Goal: Information Seeking & Learning: Learn about a topic

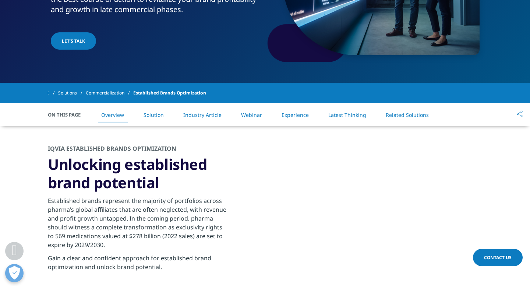
scroll to position [117, 0]
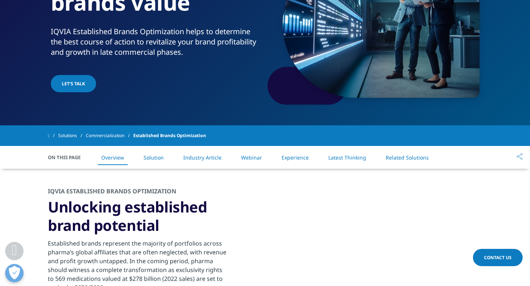
click at [350, 209] on div "IQVIA Established Brands Optimization Unlocking established brand potential Est…" at bounding box center [265, 253] width 434 height 168
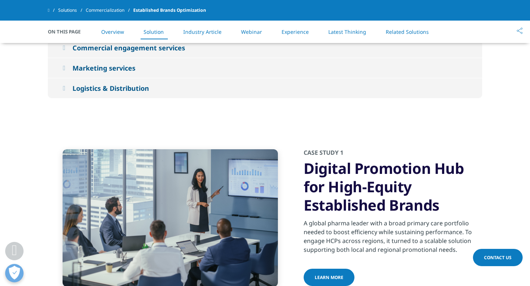
scroll to position [828, 0]
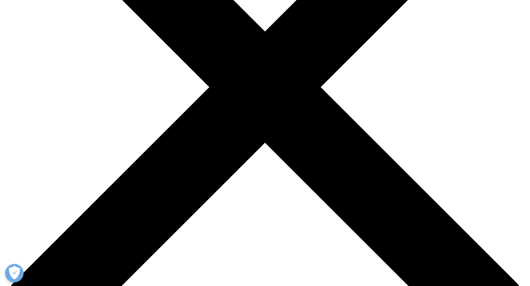
scroll to position [200, 0]
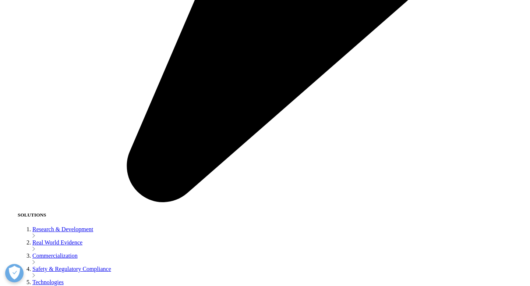
scroll to position [1268, 0]
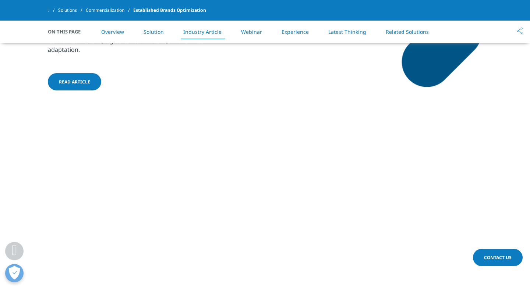
click at [253, 35] on li "Webinar" at bounding box center [252, 32] width 36 height 22
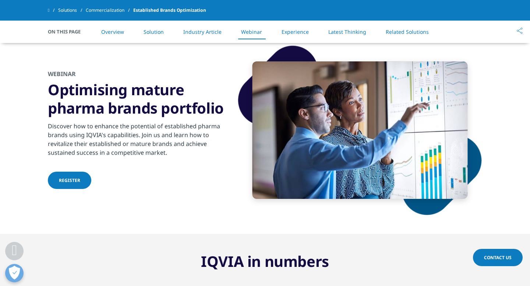
click at [296, 33] on link "Experience" at bounding box center [294, 31] width 27 height 7
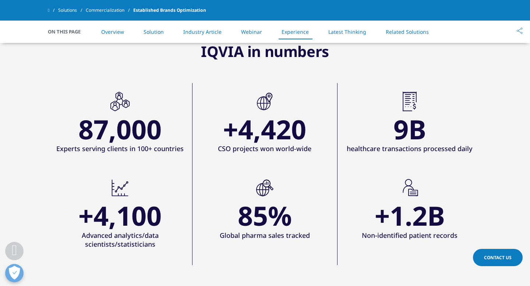
click at [398, 31] on link "Related Solutions" at bounding box center [407, 31] width 43 height 7
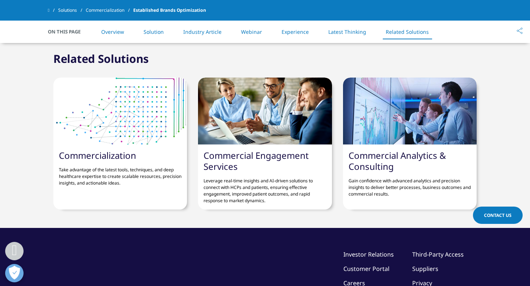
scroll to position [2262, 0]
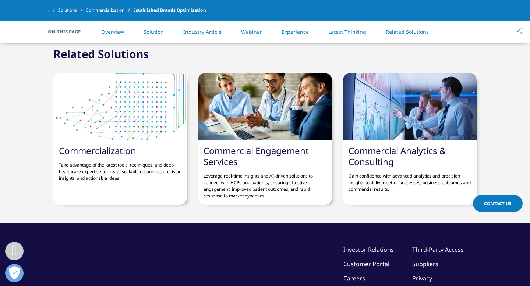
click at [118, 100] on div at bounding box center [120, 106] width 134 height 67
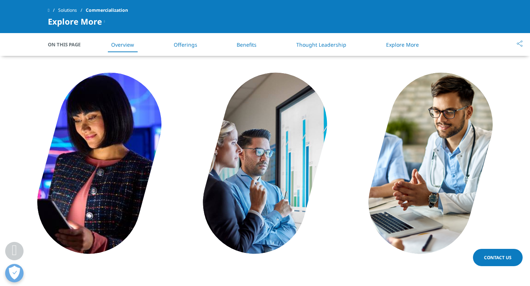
scroll to position [367, 0]
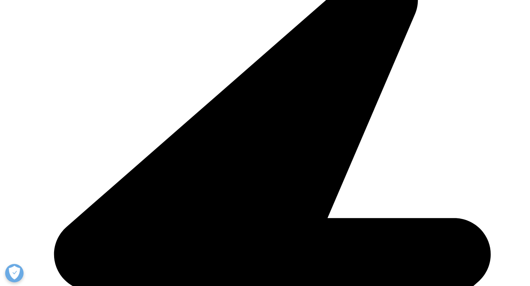
scroll to position [218, 0]
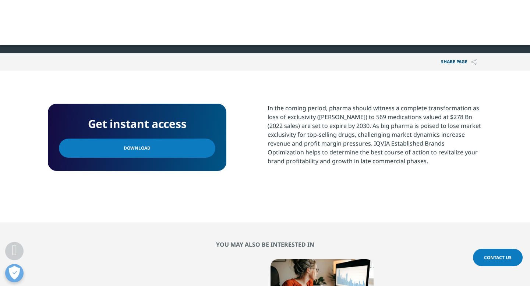
click at [128, 146] on span "Download" at bounding box center [137, 148] width 27 height 8
